Goal: Information Seeking & Learning: Check status

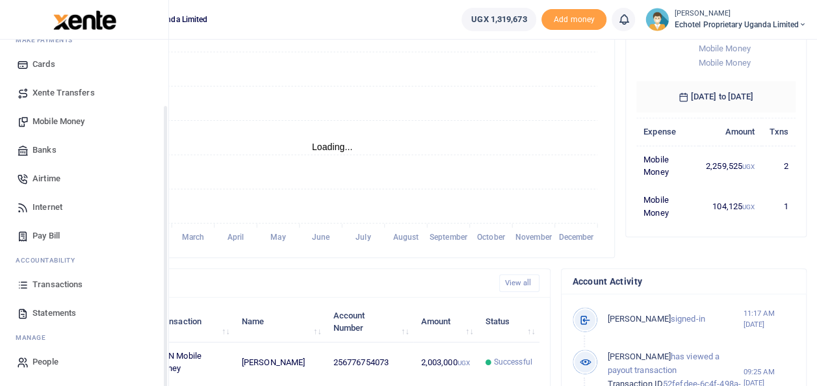
scroll to position [77, 0]
click at [43, 286] on span "Transactions" at bounding box center [58, 284] width 50 height 13
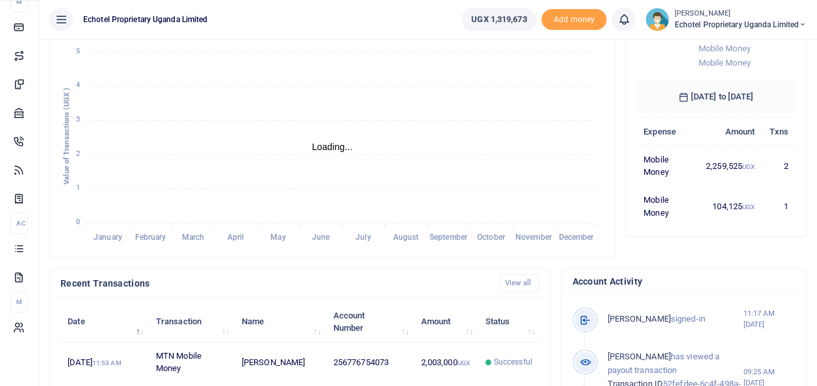
scroll to position [78, 0]
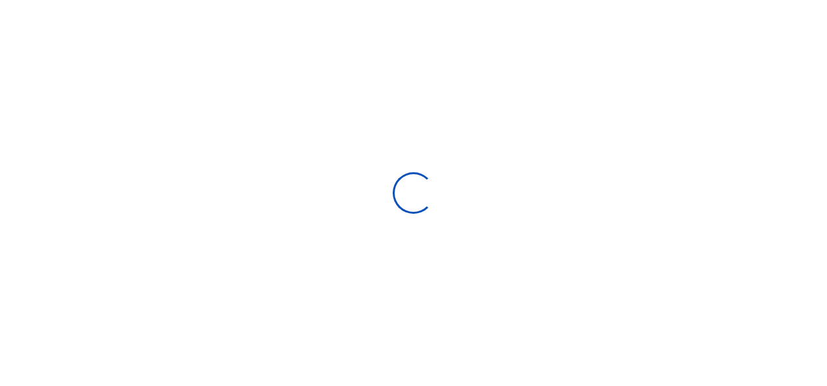
select select
type input "[DATE] - [DATE]"
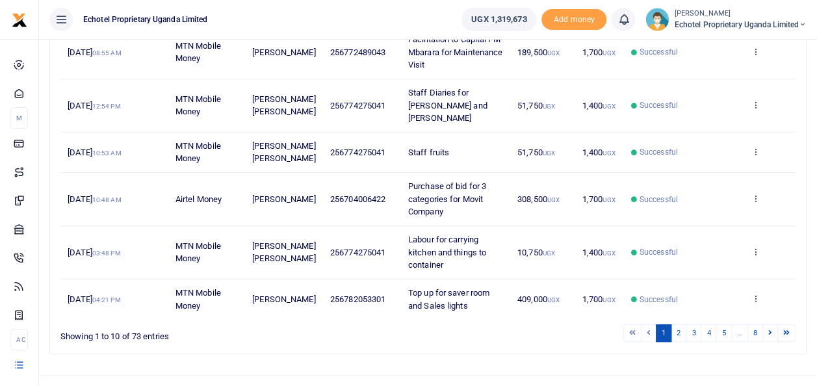
scroll to position [411, 0]
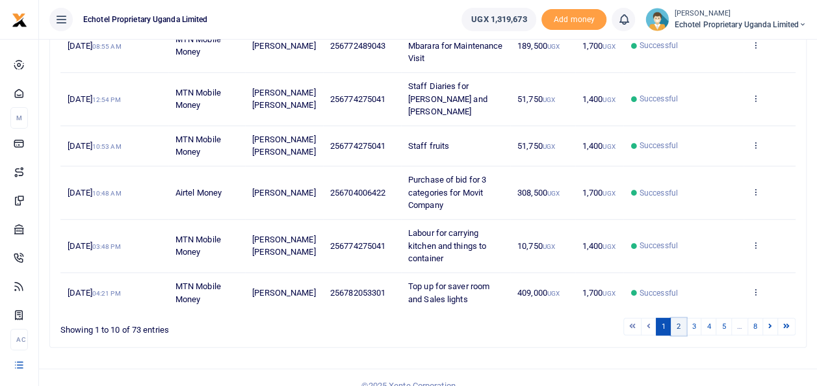
click at [685, 318] on link "2" at bounding box center [679, 327] width 16 height 18
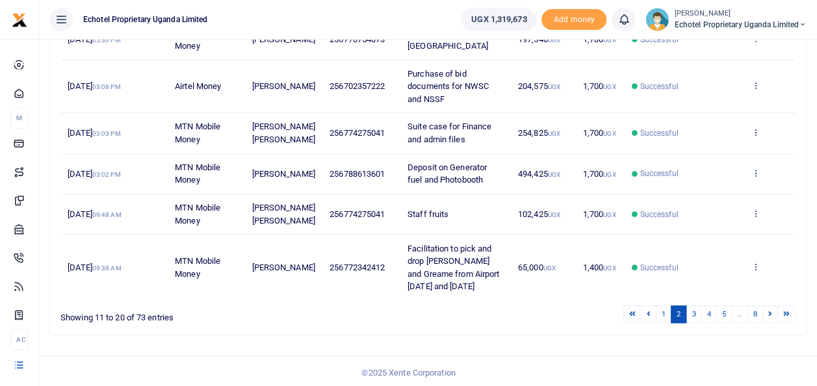
click at [757, 177] on icon at bounding box center [755, 172] width 8 height 9
click at [710, 207] on link "View details" at bounding box center [708, 206] width 103 height 18
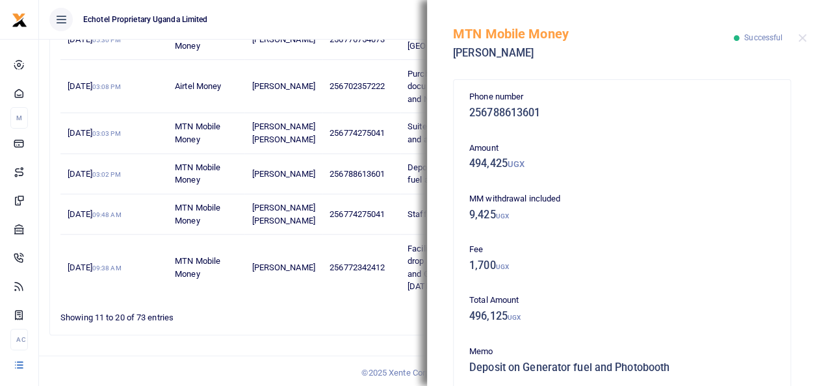
scroll to position [325, 0]
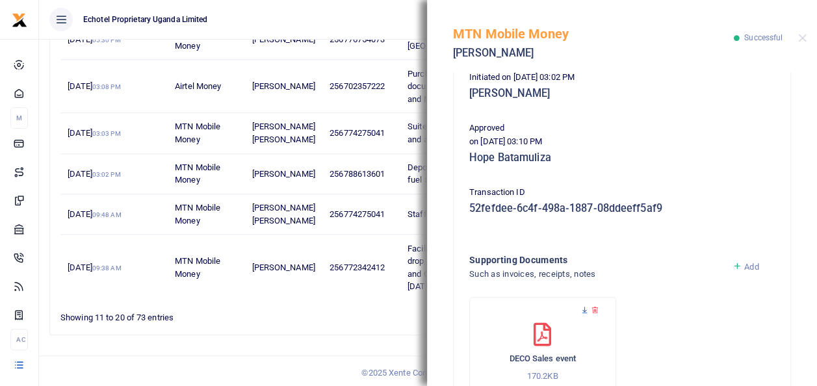
click at [583, 309] on icon at bounding box center [585, 310] width 8 height 8
